Goal: Contribute content: Add original content to the website for others to see

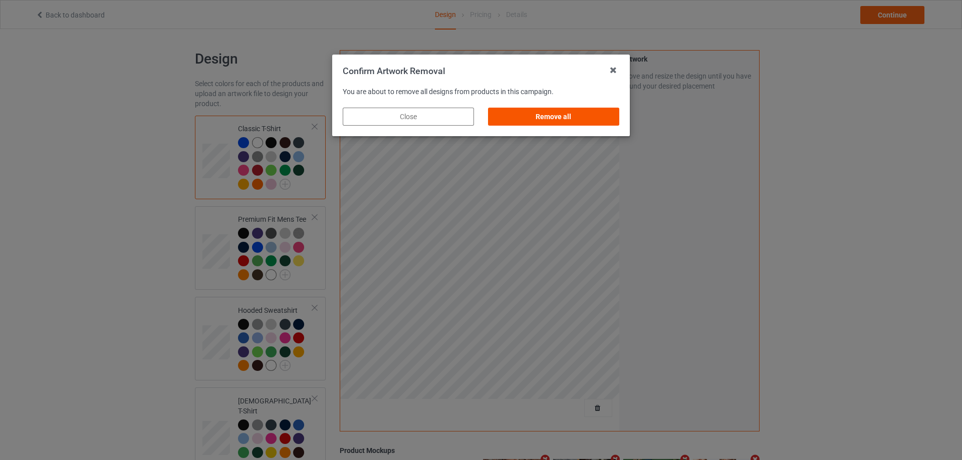
click at [598, 120] on div "Remove all" at bounding box center [553, 117] width 131 height 18
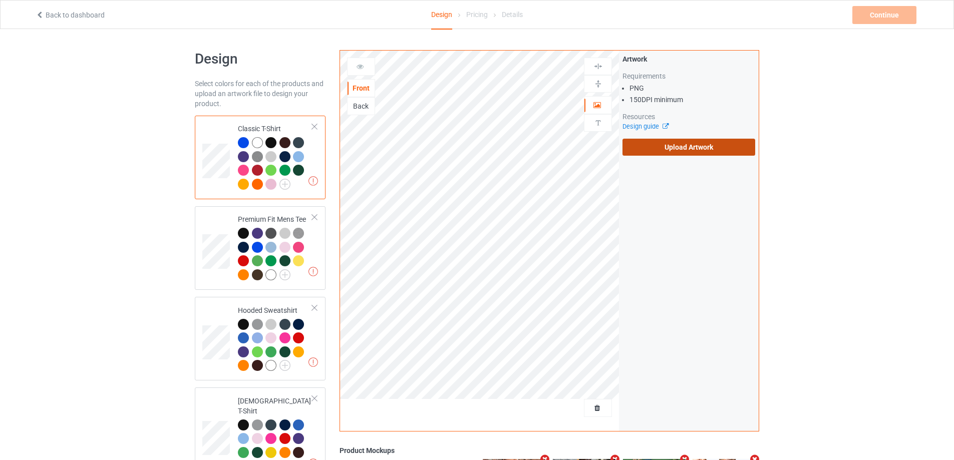
click at [675, 145] on label "Upload Artwork" at bounding box center [688, 147] width 133 height 17
click at [0, 0] on input "Upload Artwork" at bounding box center [0, 0] width 0 height 0
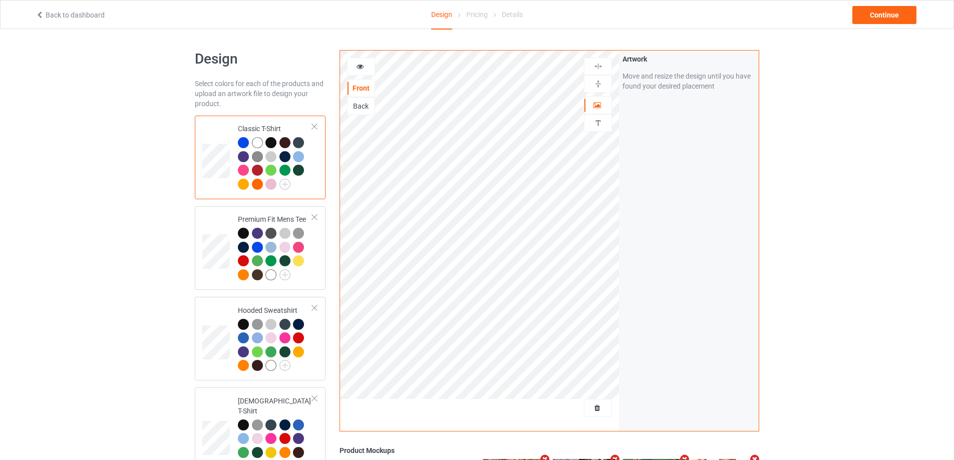
click at [888, 25] on div "Back to dashboard Design Pricing Details Continue" at bounding box center [477, 15] width 897 height 28
click at [885, 8] on div "Continue" at bounding box center [884, 15] width 64 height 18
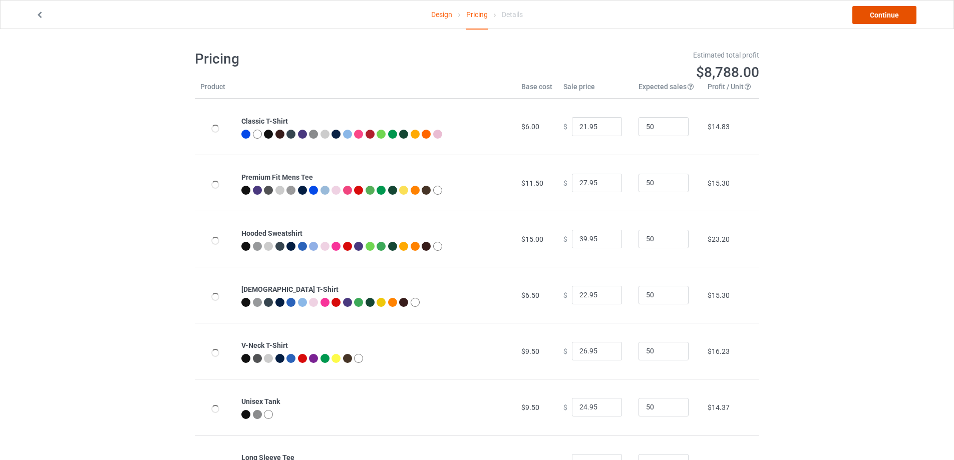
click at [885, 11] on link "Continue" at bounding box center [884, 15] width 64 height 18
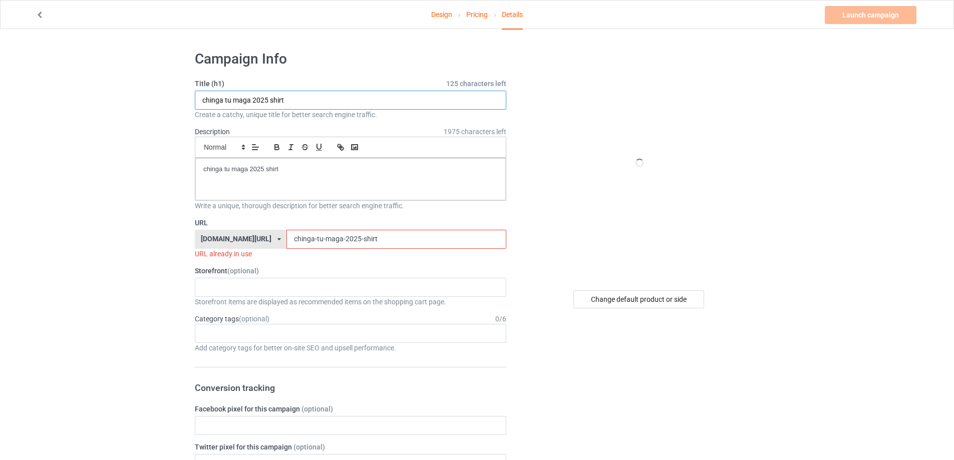
drag, startPoint x: 298, startPoint y: 103, endPoint x: 193, endPoint y: 151, distance: 115.6
paste input "All My Dawgs Hate ICE S"
type input "All My Dawgs Hate ICE Shirt"
drag, startPoint x: 315, startPoint y: 180, endPoint x: 1, endPoint y: 163, distance: 315.0
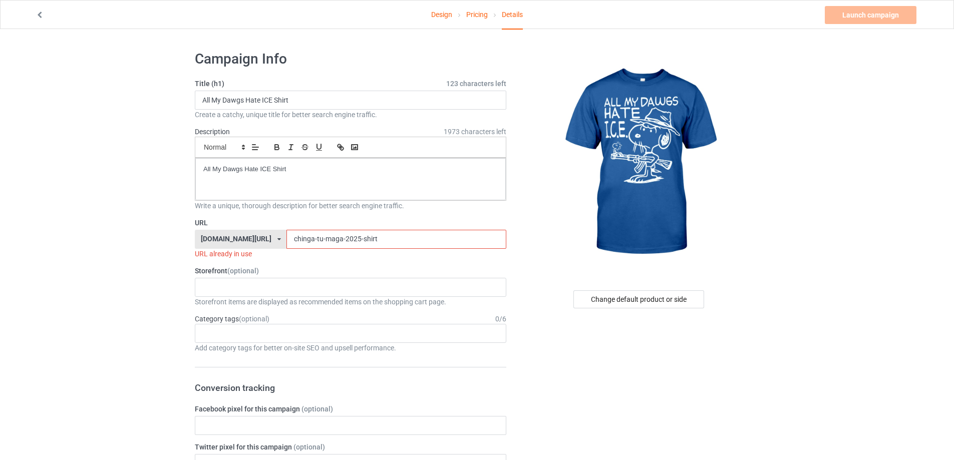
drag, startPoint x: 365, startPoint y: 241, endPoint x: 163, endPoint y: 239, distance: 201.3
paste input "All My Dawgs Hate ICE S"
drag, startPoint x: 361, startPoint y: 243, endPoint x: 183, endPoint y: 241, distance: 177.8
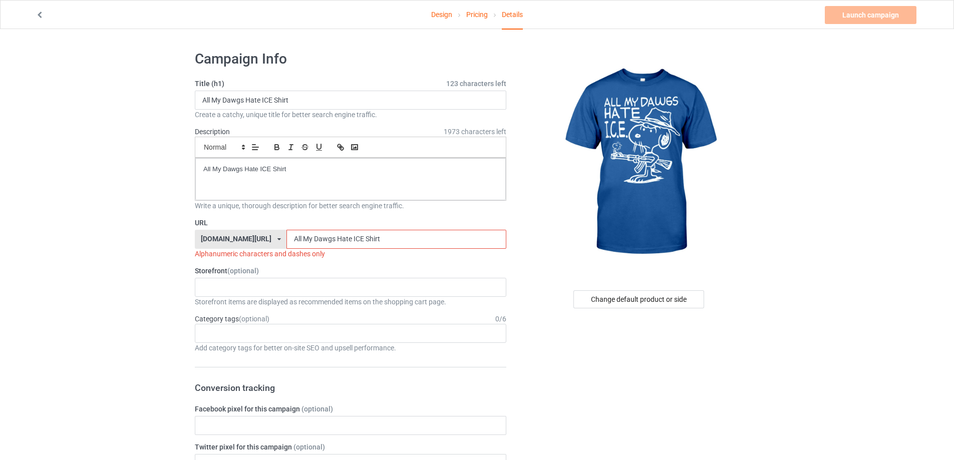
paste input "all-my-dawgs-hate-ice-tee"
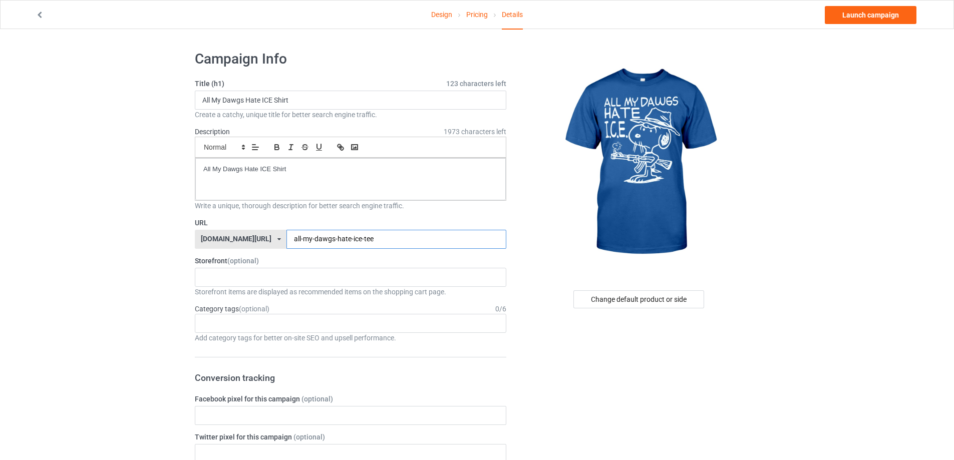
drag, startPoint x: 334, startPoint y: 240, endPoint x: 473, endPoint y: 246, distance: 138.8
type input "all-my-dawgs-hate-ice-shirt"
click at [867, 6] on div "Design Pricing Details Launch campaign" at bounding box center [477, 15] width 897 height 28
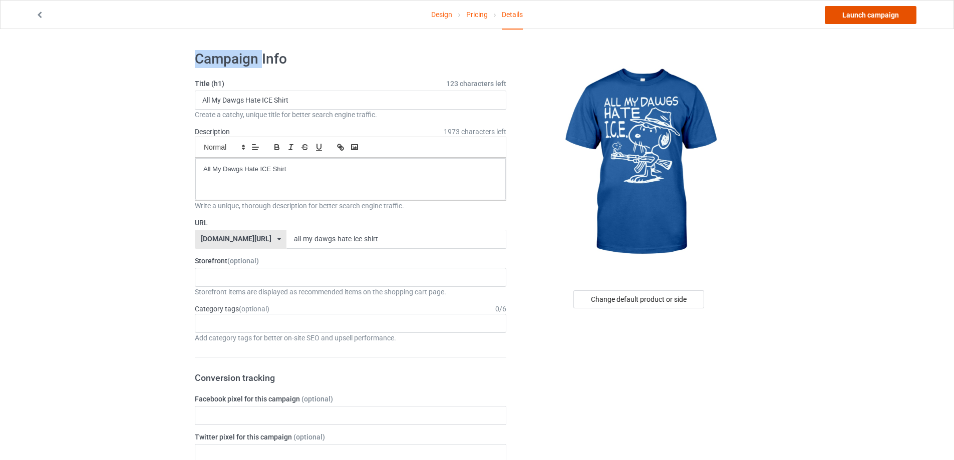
click at [862, 12] on link "Launch campaign" at bounding box center [871, 15] width 92 height 18
